Goal: Transaction & Acquisition: Purchase product/service

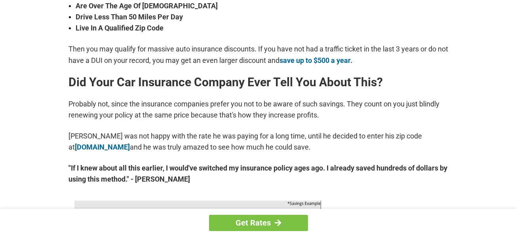
scroll to position [338, 0]
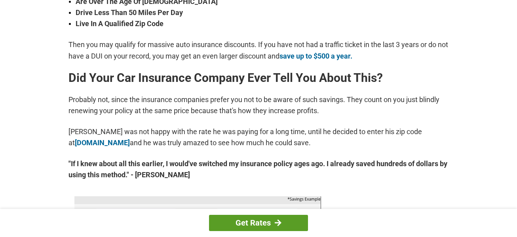
click at [251, 223] on link "Get Rates" at bounding box center [258, 223] width 99 height 16
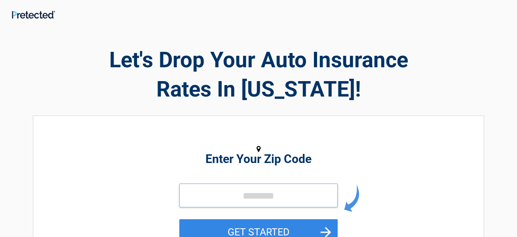
click at [231, 189] on input "tel" at bounding box center [258, 196] width 158 height 24
type input "*****"
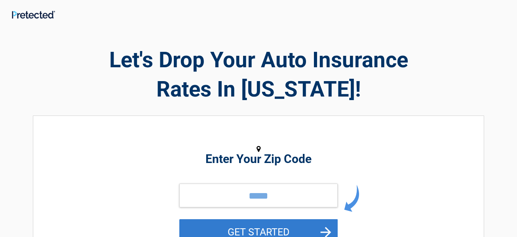
click at [233, 224] on button "GET STARTED" at bounding box center [258, 232] width 158 height 26
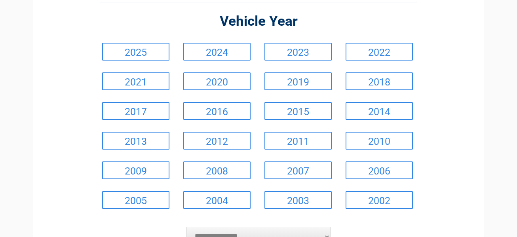
scroll to position [79, 0]
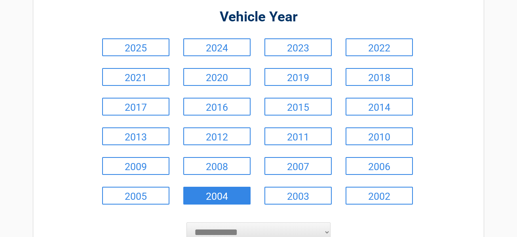
click at [223, 201] on link "2004" at bounding box center [216, 196] width 67 height 18
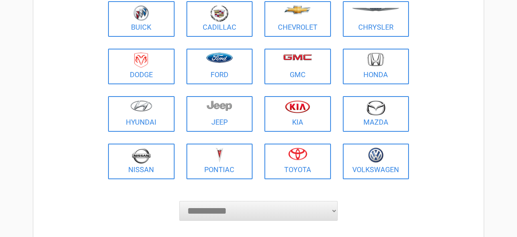
scroll to position [111, 0]
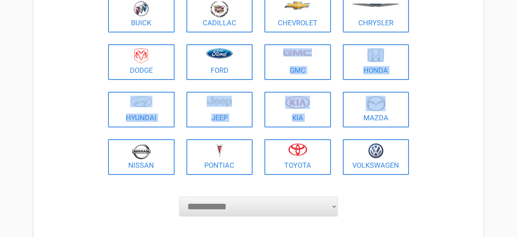
drag, startPoint x: 409, startPoint y: 94, endPoint x: 305, endPoint y: 36, distance: 118.4
click at [305, 36] on ul "Buick Cadillac Chevrolet Chrysler Dodge Ford GMC Honda Hyundai Jeep Kia Mazda N…" at bounding box center [258, 86] width 313 height 190
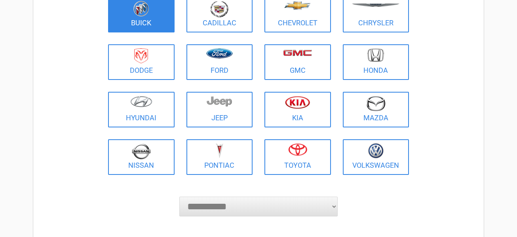
click at [157, 14] on figure at bounding box center [141, 10] width 57 height 18
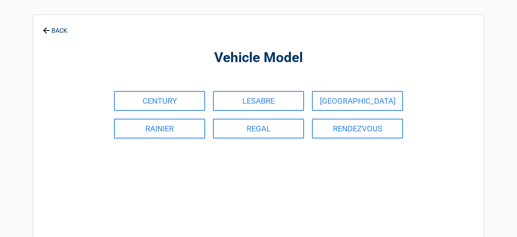
scroll to position [0, 0]
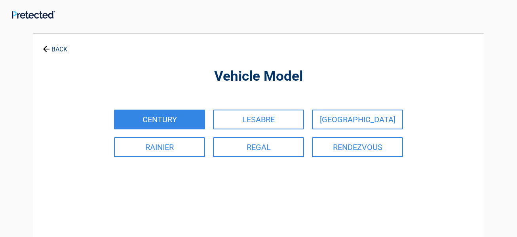
click at [163, 115] on link "CENTURY" at bounding box center [159, 120] width 91 height 20
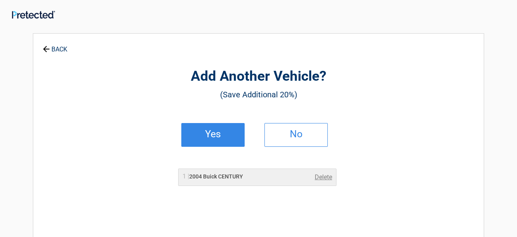
click at [204, 143] on link "Yes" at bounding box center [212, 135] width 63 height 24
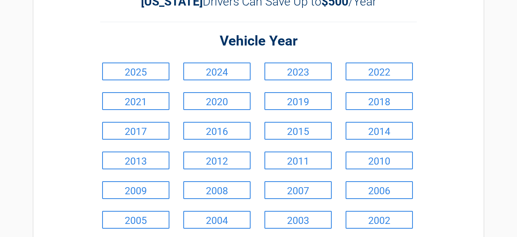
scroll to position [58, 0]
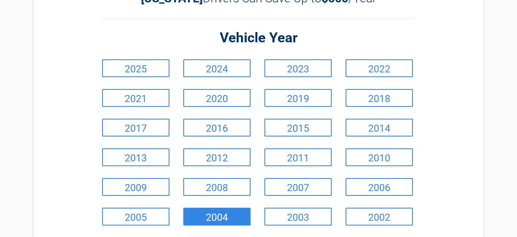
click at [234, 218] on link "2004" at bounding box center [216, 217] width 67 height 18
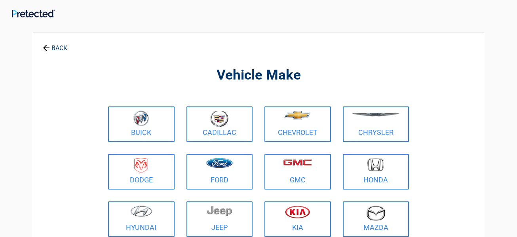
scroll to position [0, 0]
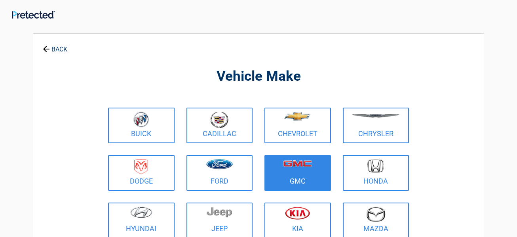
drag, startPoint x: 174, startPoint y: 194, endPoint x: 277, endPoint y: 178, distance: 105.1
click at [277, 178] on ul "Buick Cadillac Chevrolet Chrysler Dodge Ford GMC Honda Hyundai Jeep Kia Mazda N…" at bounding box center [258, 197] width 313 height 190
click at [277, 178] on link "GMC" at bounding box center [298, 173] width 67 height 36
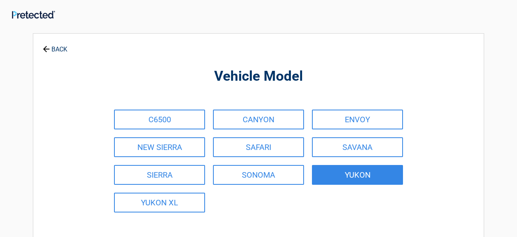
click at [321, 172] on link "YUKON" at bounding box center [357, 175] width 91 height 20
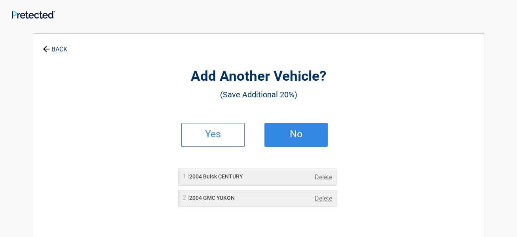
click at [297, 132] on h2 "No" at bounding box center [296, 135] width 47 height 6
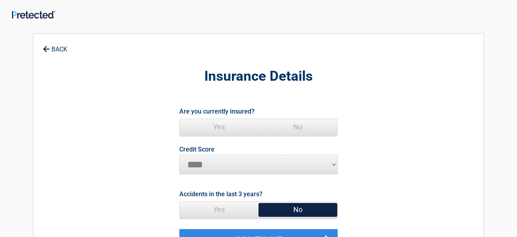
click at [214, 124] on span "Yes" at bounding box center [219, 127] width 79 height 16
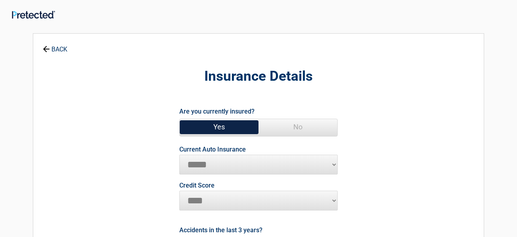
click at [235, 159] on select "**********" at bounding box center [258, 165] width 158 height 20
